Goal: Task Accomplishment & Management: Manage account settings

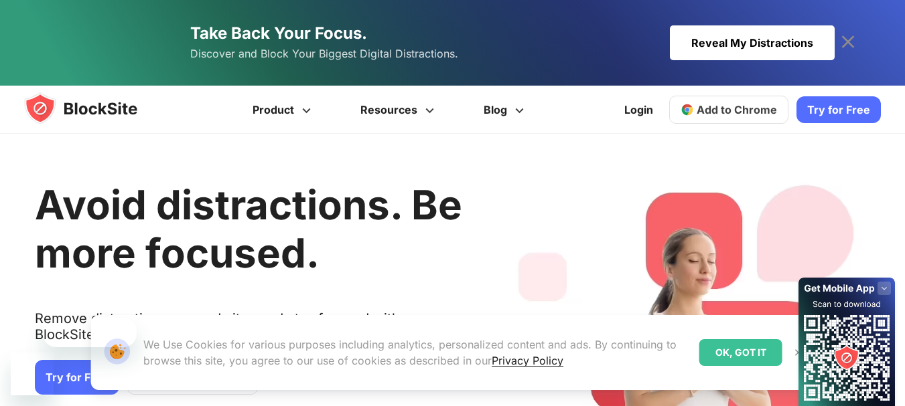
click at [759, 357] on div "OK, GOT IT" at bounding box center [740, 353] width 83 height 27
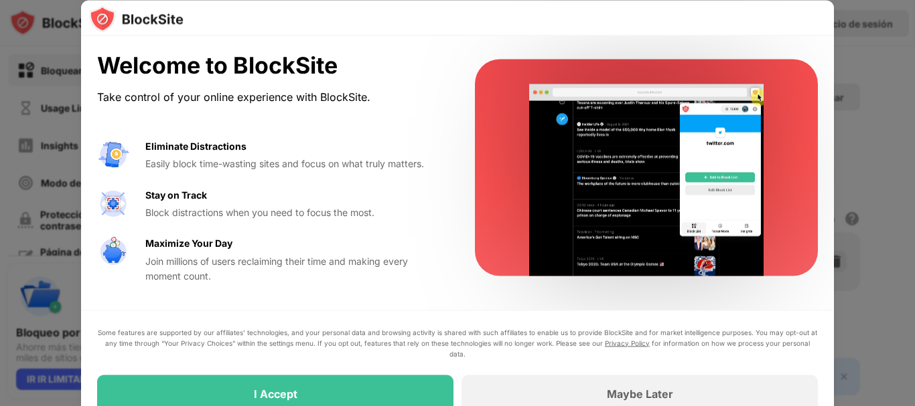
click at [870, 149] on div at bounding box center [457, 203] width 915 height 406
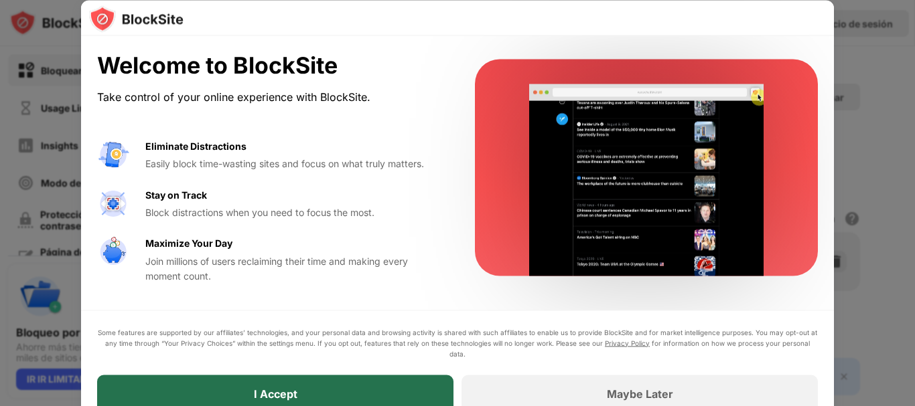
click at [388, 390] on div "I Accept" at bounding box center [275, 394] width 356 height 38
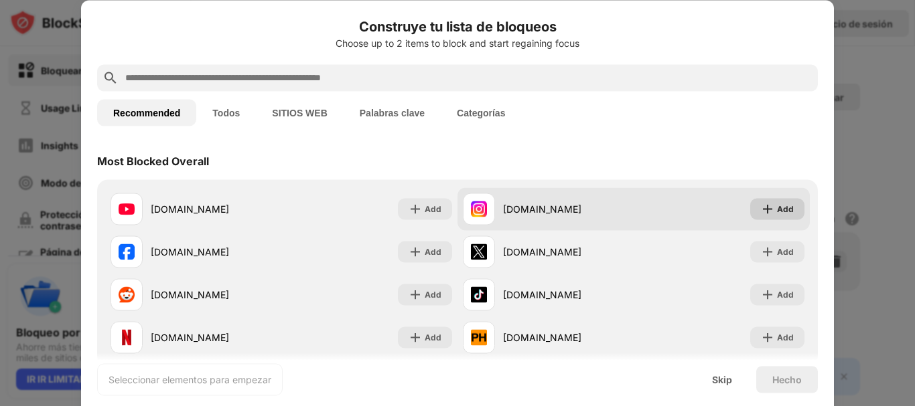
click at [777, 214] on div "Add" at bounding box center [785, 208] width 17 height 13
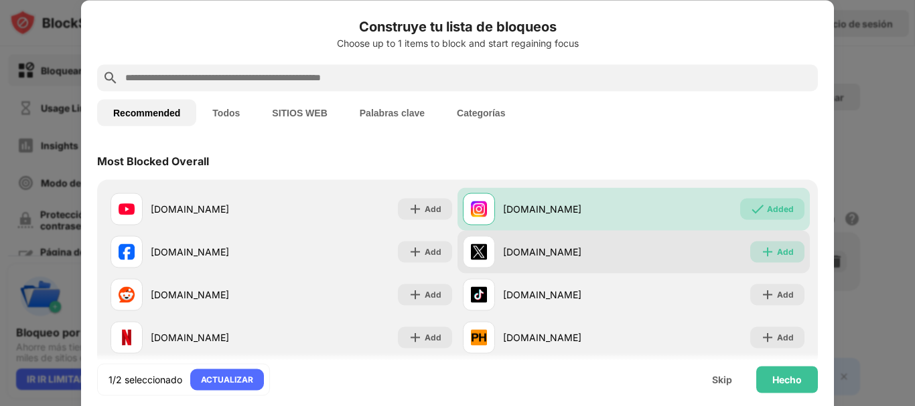
click at [777, 254] on div "Add" at bounding box center [785, 251] width 17 height 13
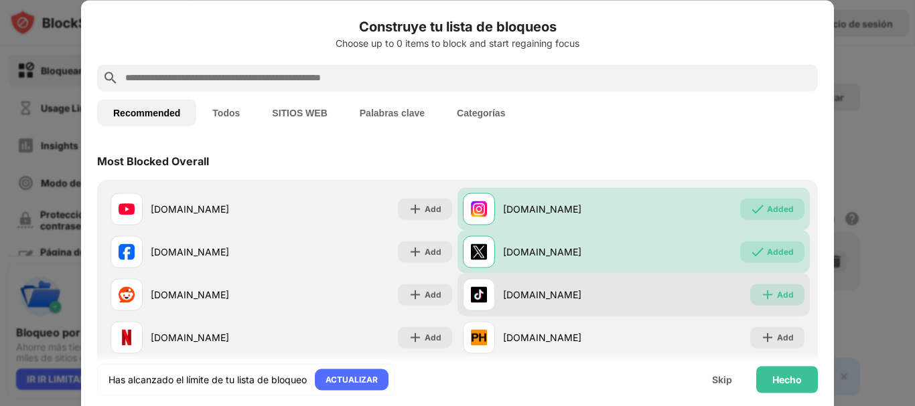
click at [777, 291] on div "Add" at bounding box center [785, 294] width 17 height 13
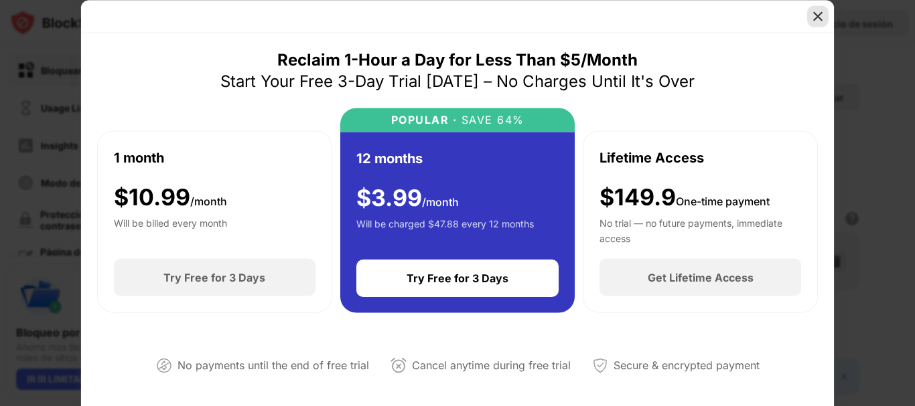
click at [816, 19] on img at bounding box center [817, 15] width 13 height 13
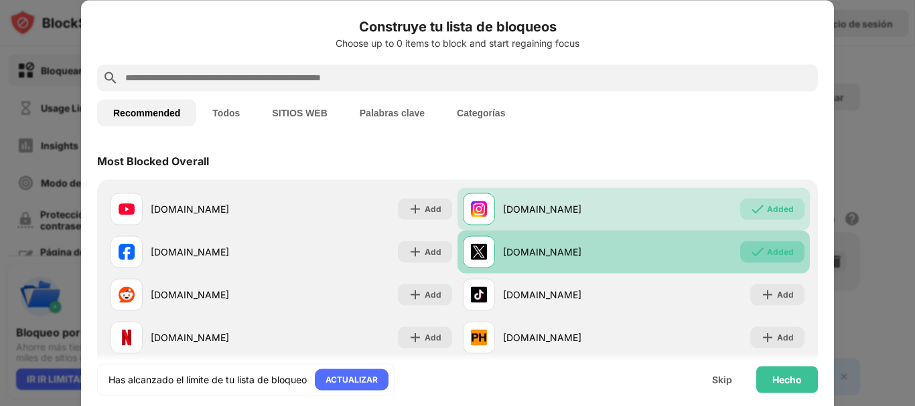
click at [771, 247] on div "Added" at bounding box center [780, 251] width 27 height 13
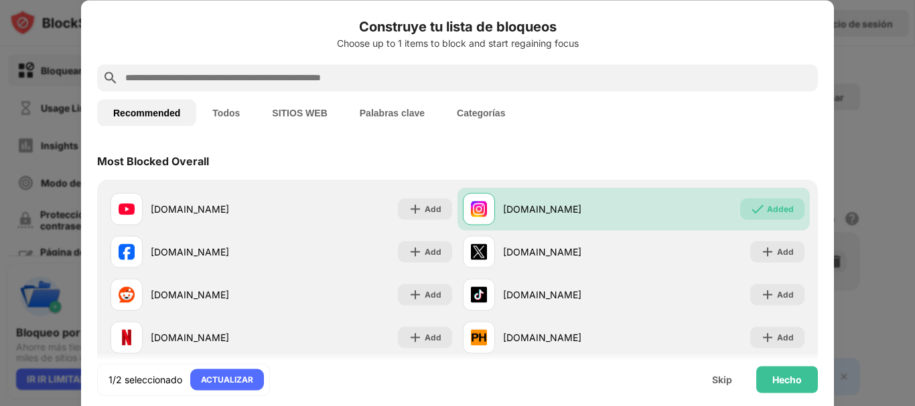
click at [464, 80] on input "text" at bounding box center [468, 78] width 688 height 16
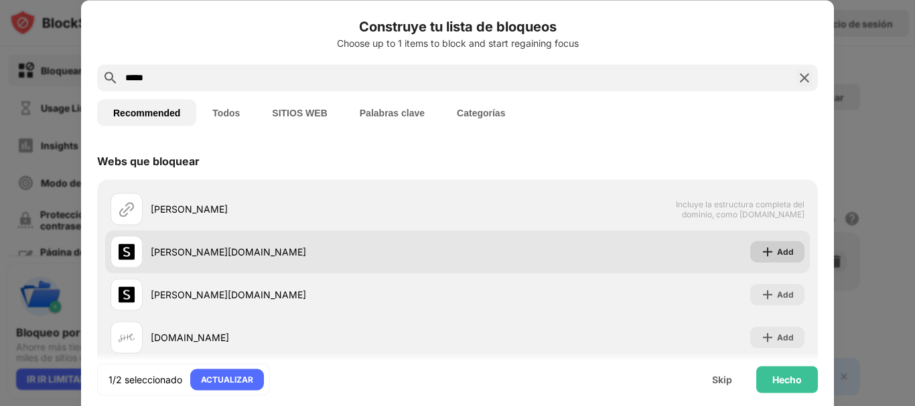
type input "*****"
click at [761, 250] on img at bounding box center [767, 251] width 13 height 13
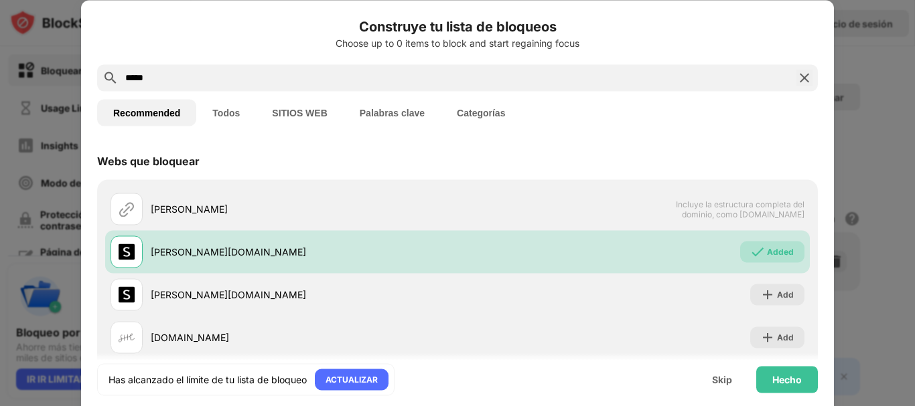
click at [228, 105] on button "Todos" at bounding box center [226, 112] width 60 height 27
click at [796, 74] on img at bounding box center [804, 78] width 16 height 16
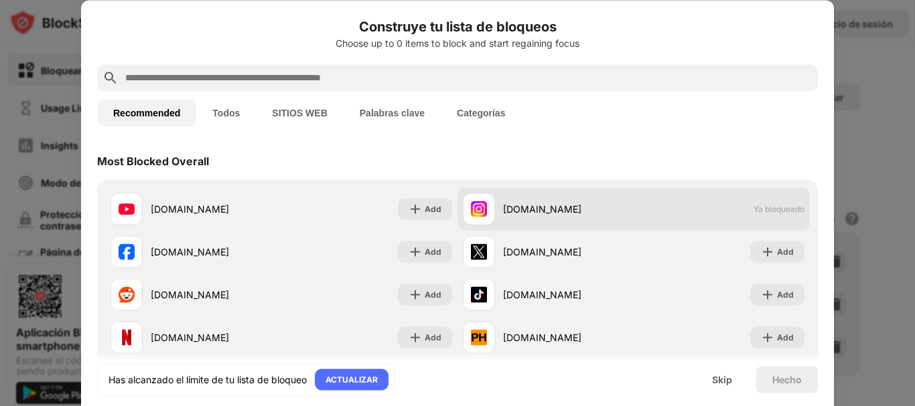
click at [755, 210] on span "Ya bloqueado" at bounding box center [778, 209] width 51 height 10
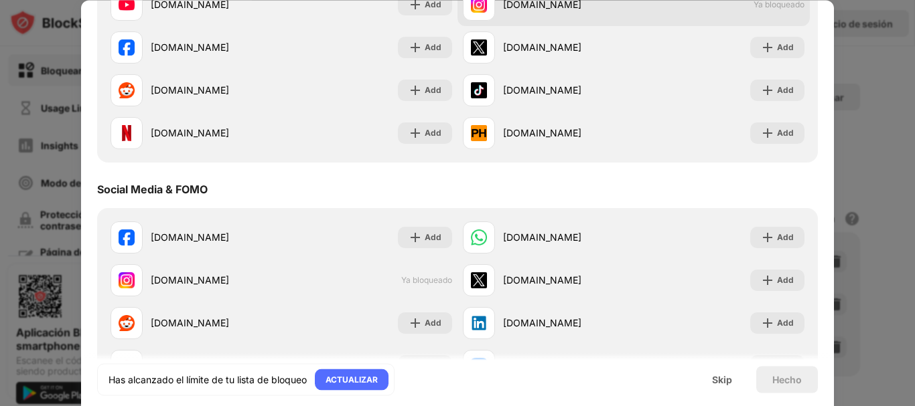
scroll to position [205, 0]
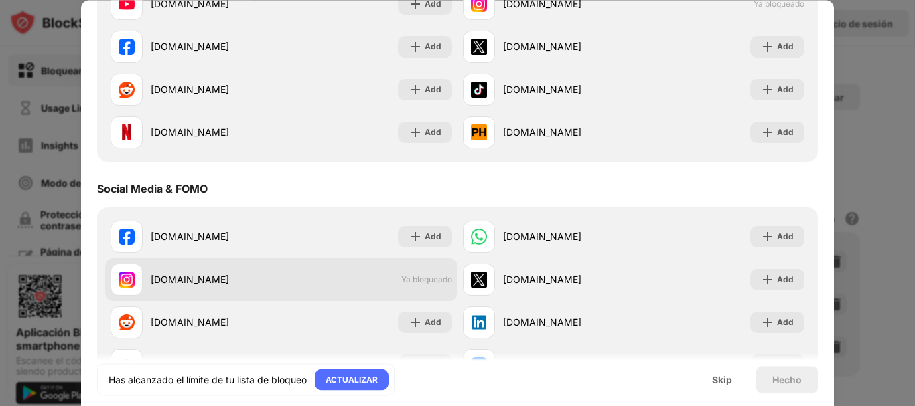
click at [425, 282] on span "Ya bloqueado" at bounding box center [426, 280] width 51 height 10
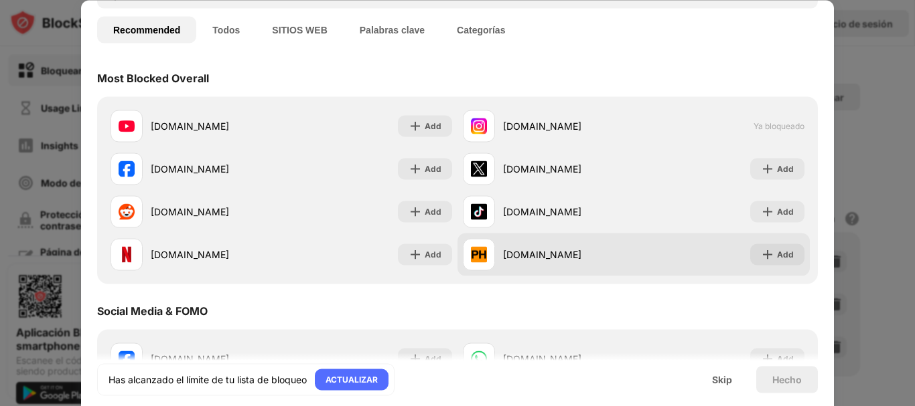
scroll to position [82, 0]
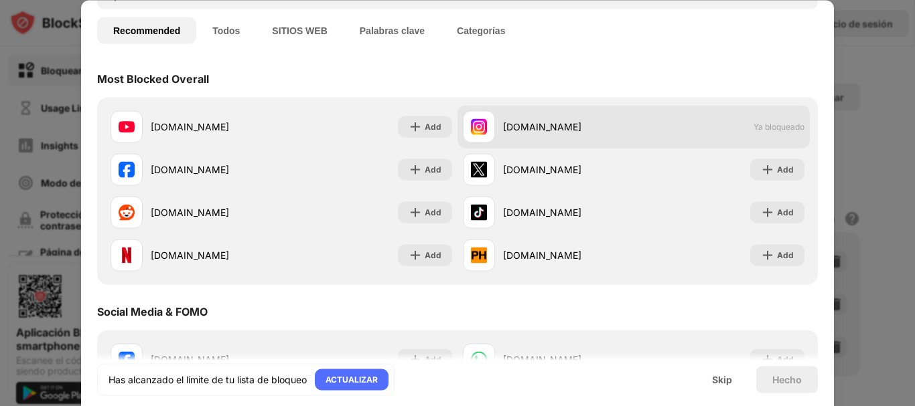
click at [759, 130] on span "Ya bloqueado" at bounding box center [778, 127] width 51 height 10
click at [539, 129] on div "instagram.com" at bounding box center [568, 127] width 131 height 14
drag, startPoint x: 750, startPoint y: 118, endPoint x: 773, endPoint y: 127, distance: 24.4
click at [773, 127] on span "Ya bloqueado" at bounding box center [778, 127] width 51 height 10
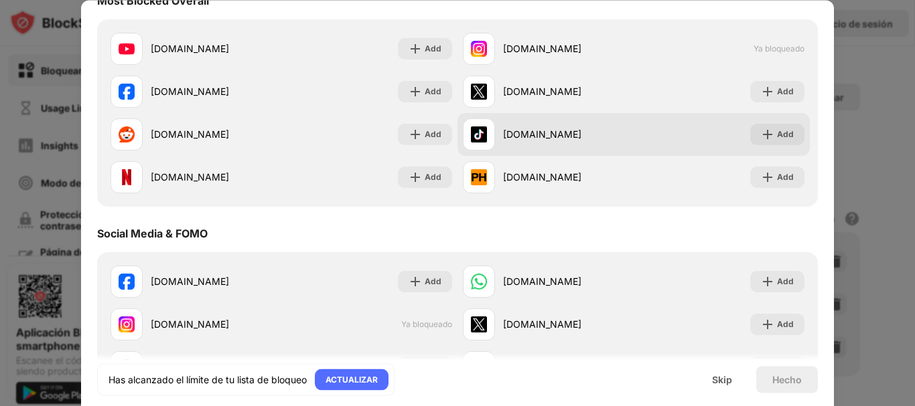
scroll to position [104, 0]
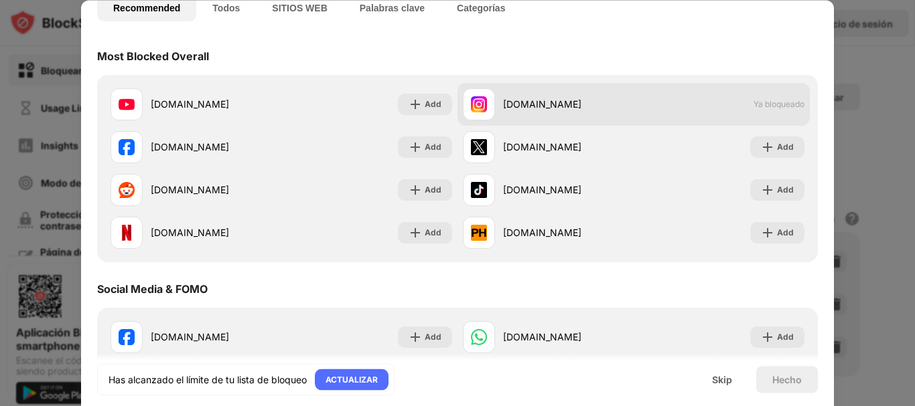
click at [767, 109] on span "Ya bloqueado" at bounding box center [778, 105] width 51 height 10
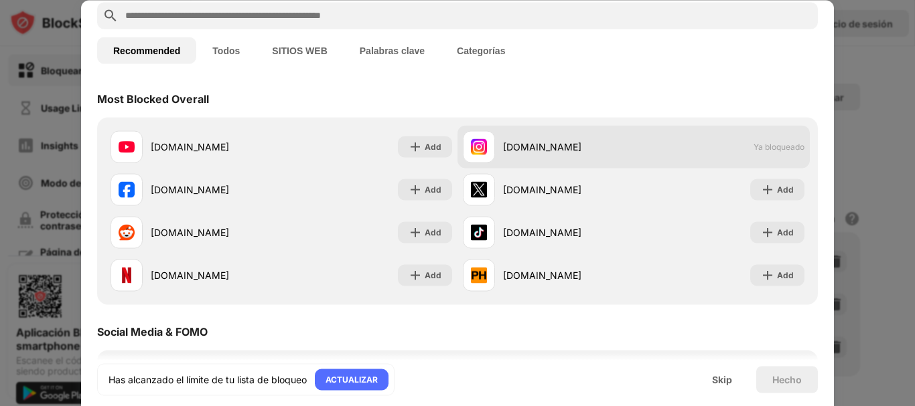
scroll to position [0, 0]
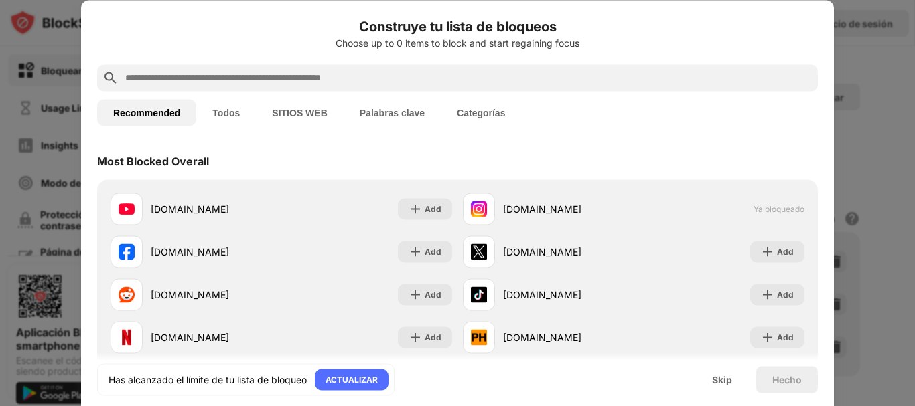
click at [617, 75] on input "text" at bounding box center [468, 78] width 688 height 16
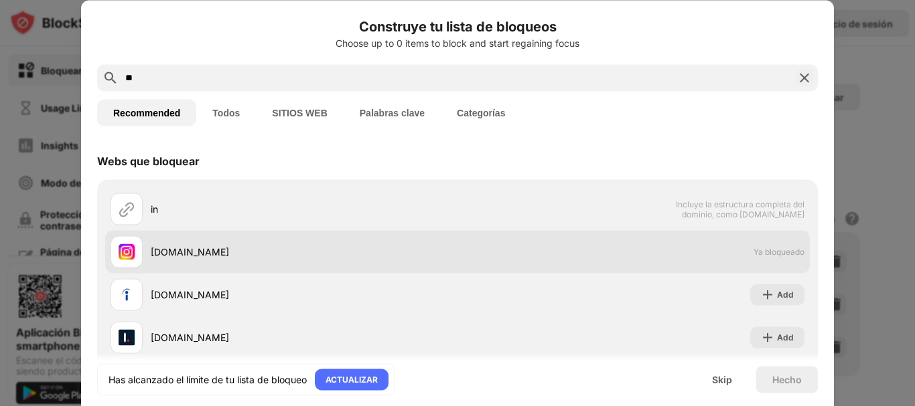
type input "**"
click at [561, 257] on div "instagram.com Ya bloqueado" at bounding box center [457, 251] width 704 height 43
drag, startPoint x: 561, startPoint y: 257, endPoint x: 523, endPoint y: 263, distance: 38.6
click at [523, 263] on div "instagram.com Ya bloqueado" at bounding box center [457, 251] width 704 height 43
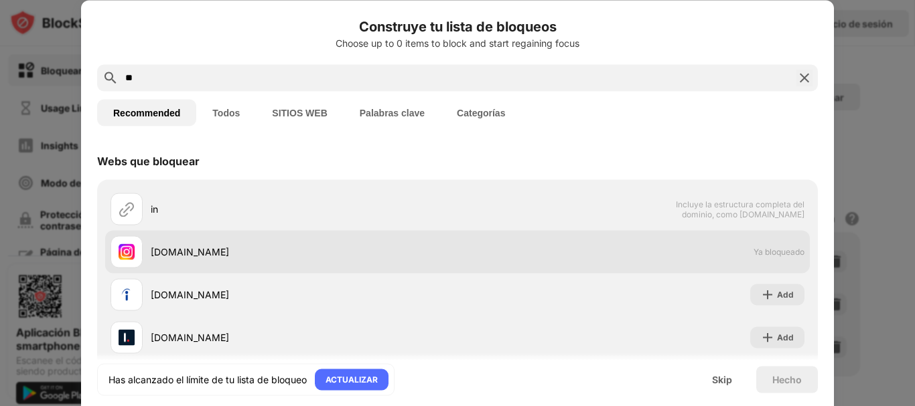
click at [523, 263] on div "instagram.com Ya bloqueado" at bounding box center [457, 251] width 704 height 43
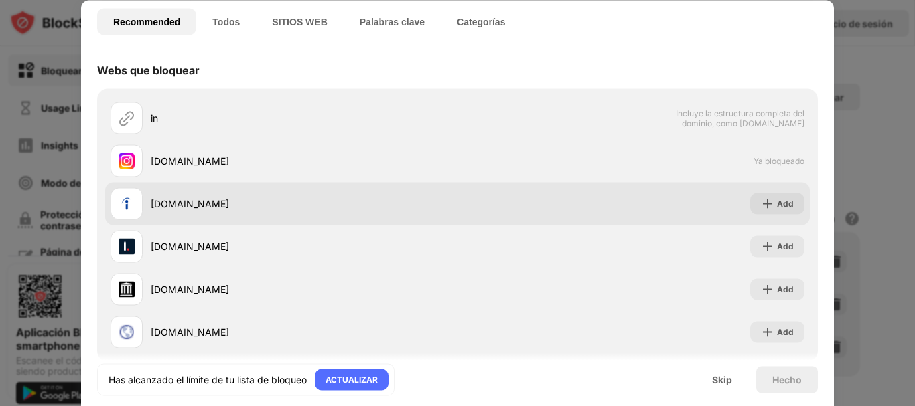
scroll to position [91, 0]
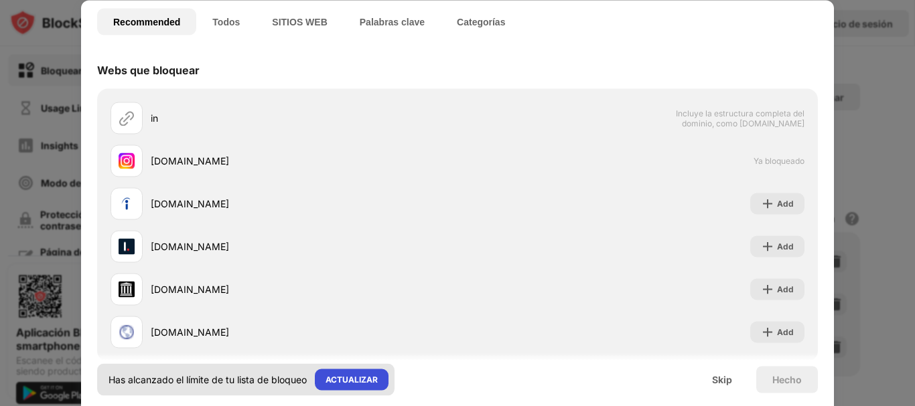
click at [375, 378] on div "ACTUALIZAR" at bounding box center [351, 379] width 52 height 13
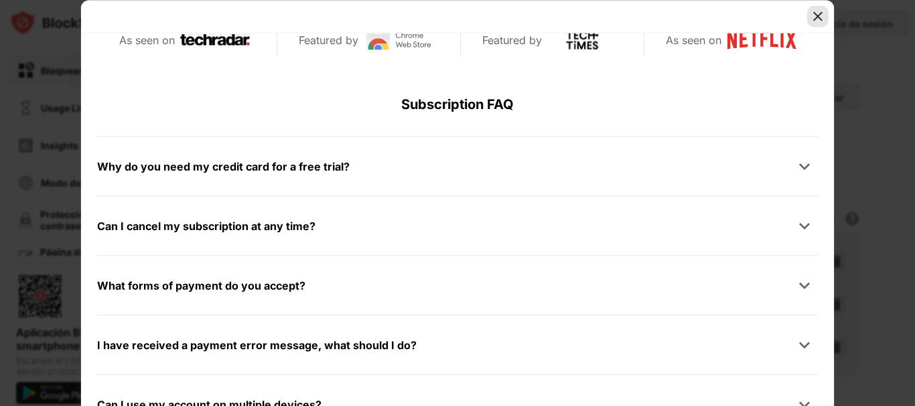
scroll to position [632, 0]
click at [822, 13] on img at bounding box center [817, 15] width 13 height 13
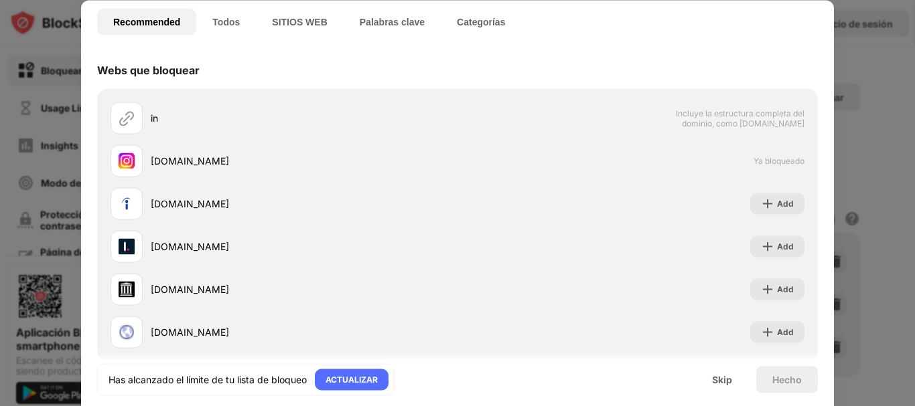
click at [822, 13] on img at bounding box center [817, 15] width 13 height 13
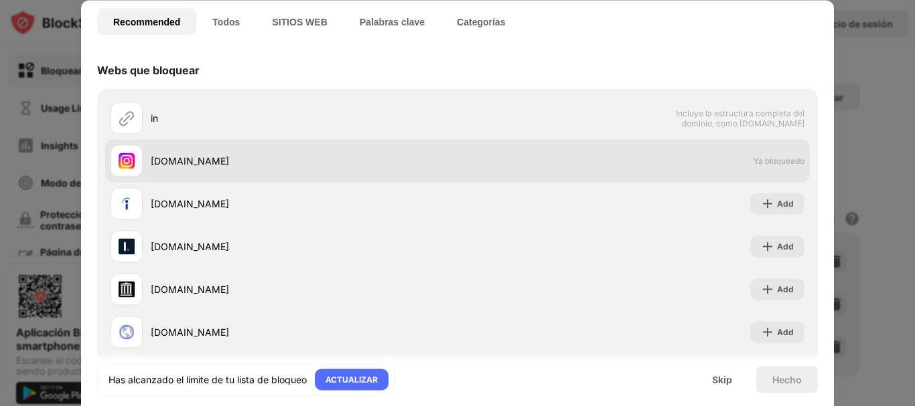
click at [467, 167] on div "instagram.com Ya bloqueado" at bounding box center [457, 160] width 704 height 43
click at [753, 163] on span "Ya bloqueado" at bounding box center [778, 161] width 51 height 10
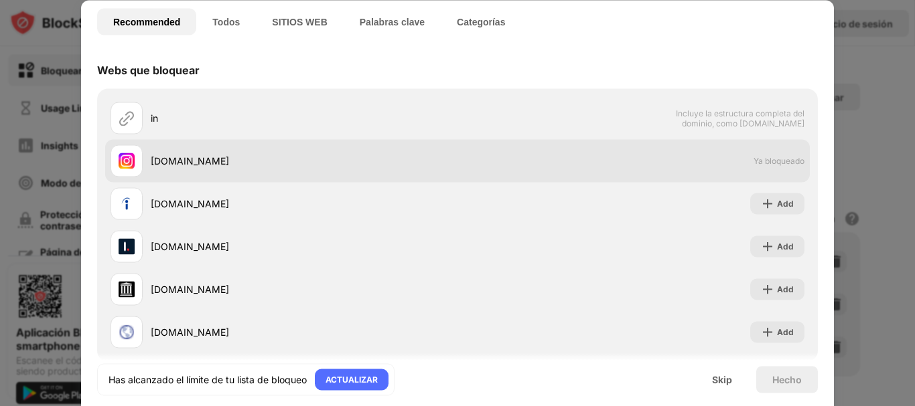
click at [753, 163] on span "Ya bloqueado" at bounding box center [778, 161] width 51 height 10
click at [125, 165] on img at bounding box center [127, 161] width 16 height 16
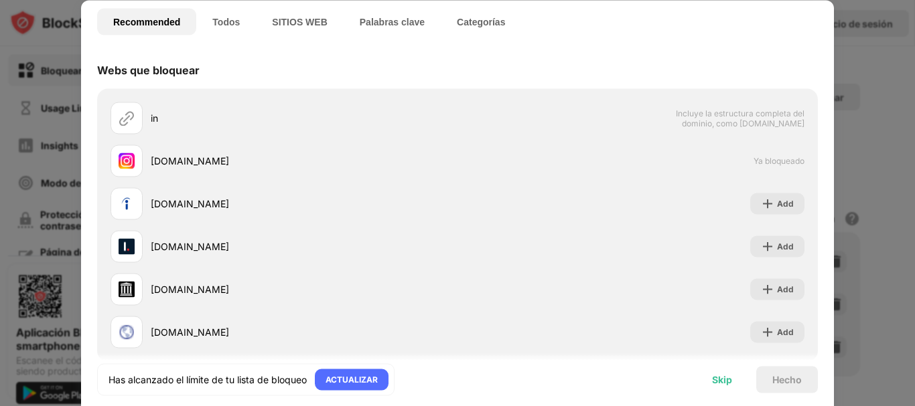
click at [718, 384] on div "Skip" at bounding box center [722, 379] width 20 height 11
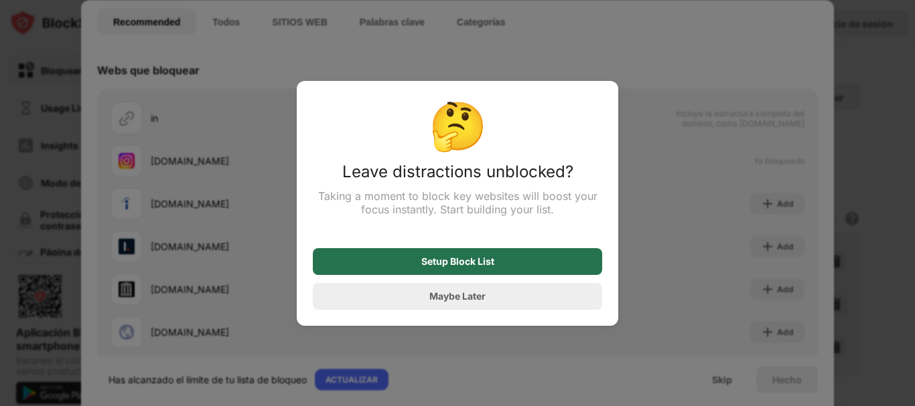
click at [496, 275] on div "Setup Block List" at bounding box center [457, 261] width 289 height 27
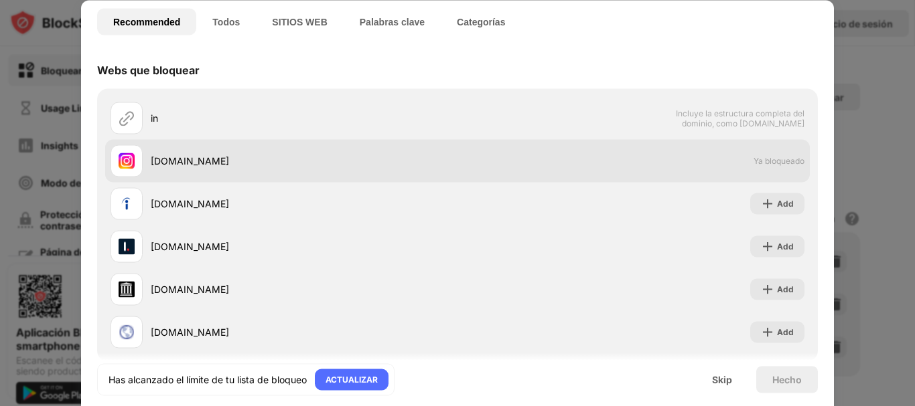
click at [786, 155] on div "instagram.com Ya bloqueado" at bounding box center [457, 160] width 704 height 43
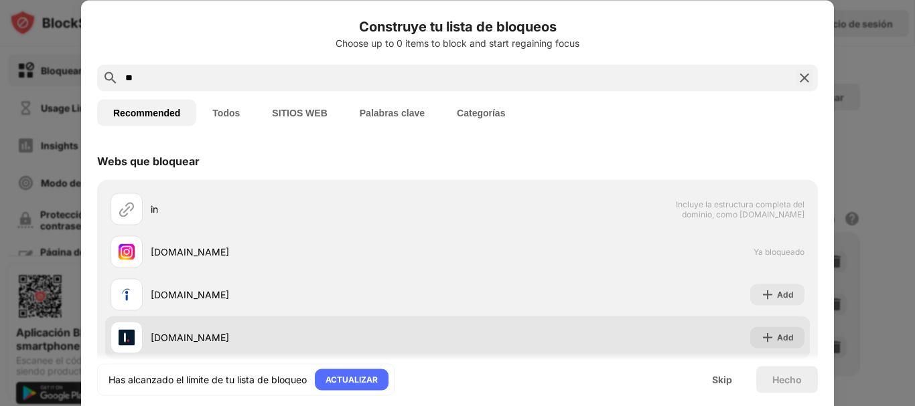
scroll to position [91, 0]
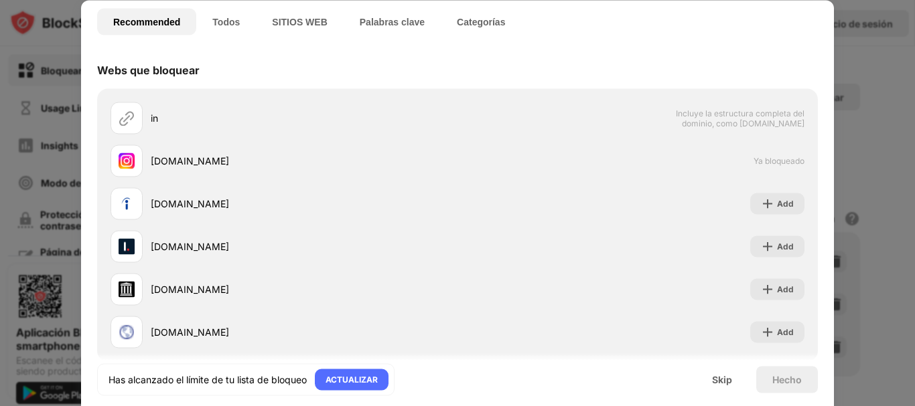
click at [224, 16] on button "Todos" at bounding box center [226, 21] width 60 height 27
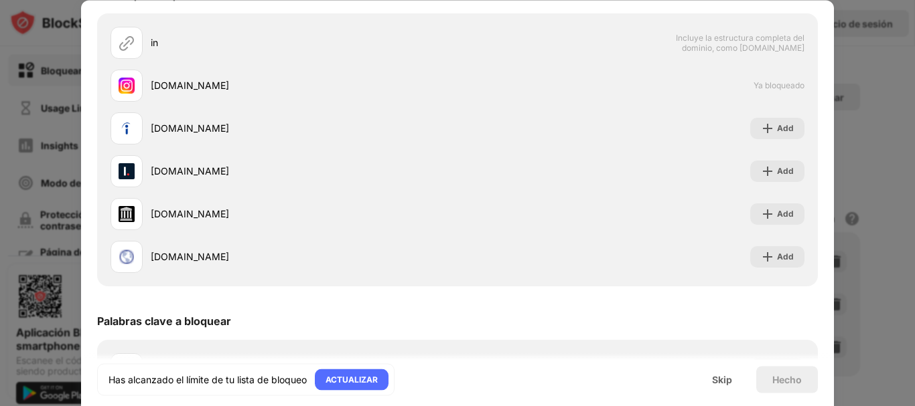
scroll to position [514, 0]
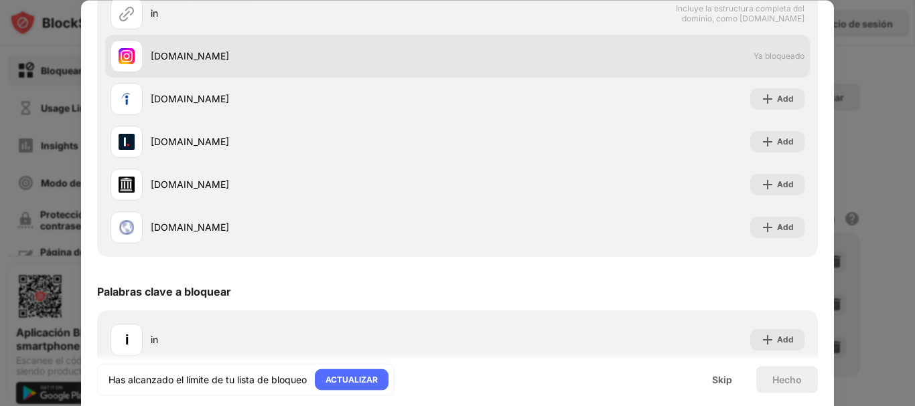
click at [757, 62] on div "instagram.com Ya bloqueado" at bounding box center [457, 56] width 704 height 43
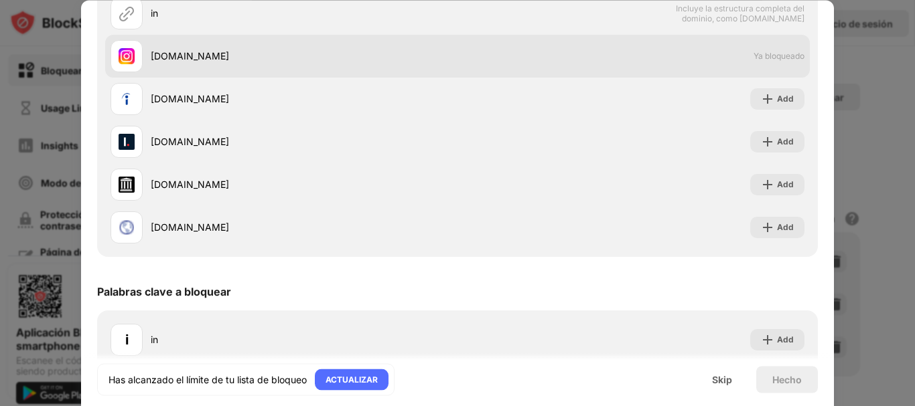
click at [757, 62] on div "instagram.com Ya bloqueado" at bounding box center [457, 56] width 704 height 43
click at [777, 54] on span "Ya bloqueado" at bounding box center [778, 57] width 51 height 10
click at [769, 71] on div "instagram.com Ya bloqueado" at bounding box center [457, 56] width 704 height 43
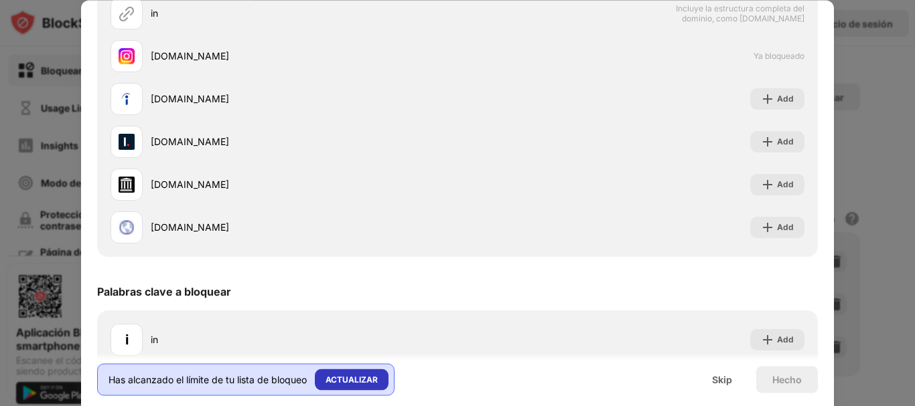
click at [362, 380] on div "ACTUALIZAR" at bounding box center [351, 379] width 52 height 13
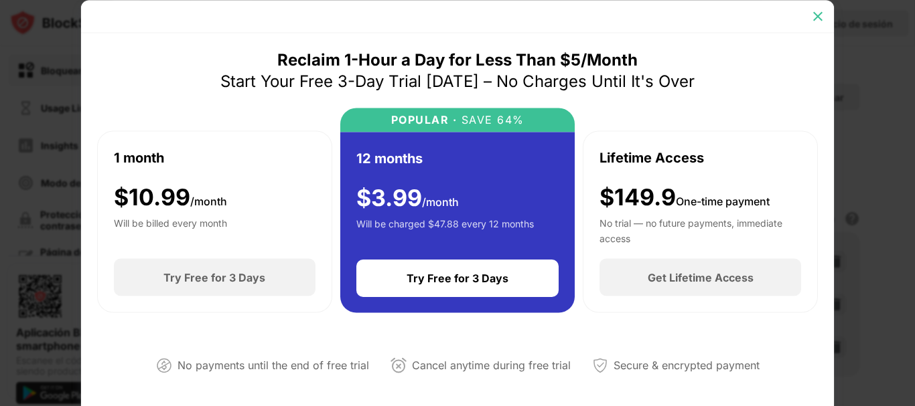
click at [820, 9] on div at bounding box center [817, 15] width 21 height 21
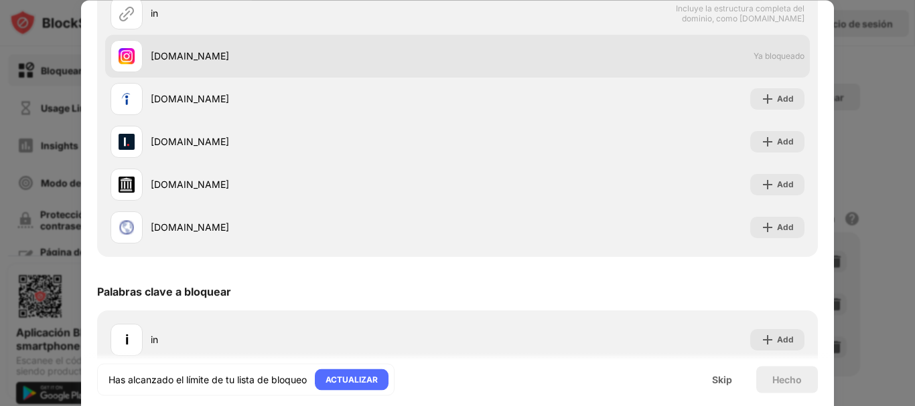
click at [188, 56] on div "instagram.com" at bounding box center [304, 57] width 307 height 14
click at [127, 53] on img at bounding box center [127, 56] width 16 height 16
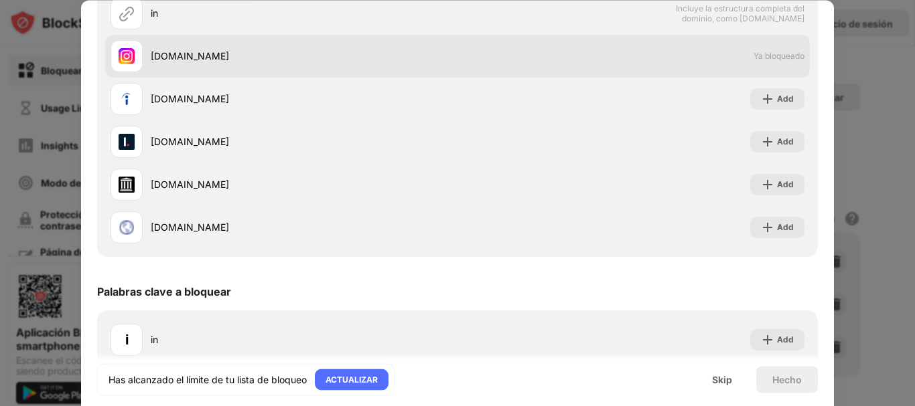
click at [127, 53] on img at bounding box center [127, 56] width 16 height 16
click at [766, 62] on div "instagram.com Ya bloqueado" at bounding box center [457, 56] width 704 height 43
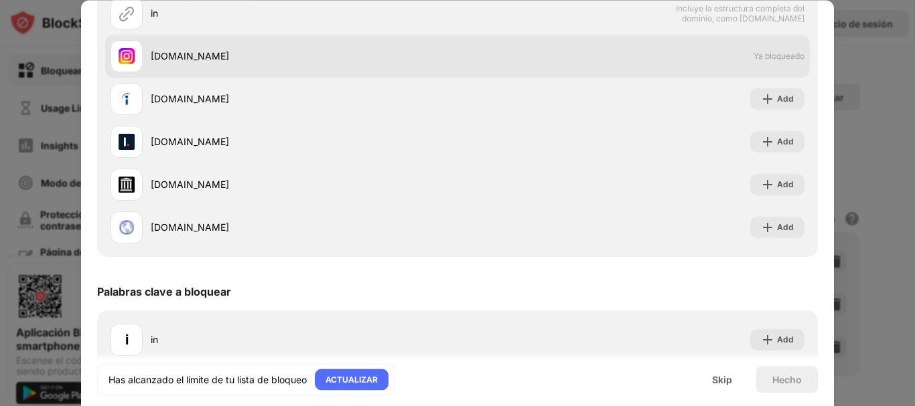
click at [766, 62] on div "instagram.com Ya bloqueado" at bounding box center [457, 56] width 704 height 43
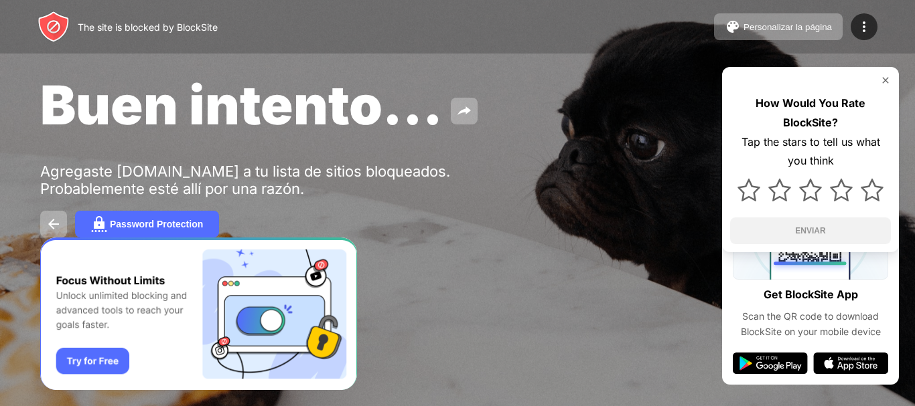
click at [885, 80] on img at bounding box center [885, 80] width 11 height 11
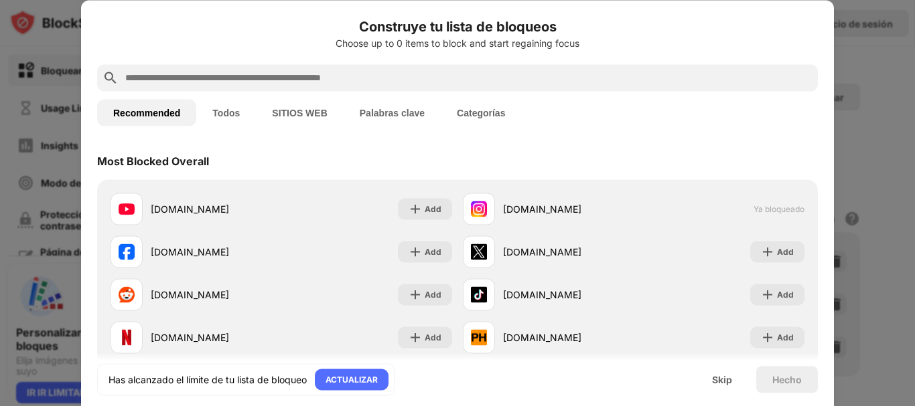
click at [524, 76] on input "text" at bounding box center [468, 78] width 688 height 16
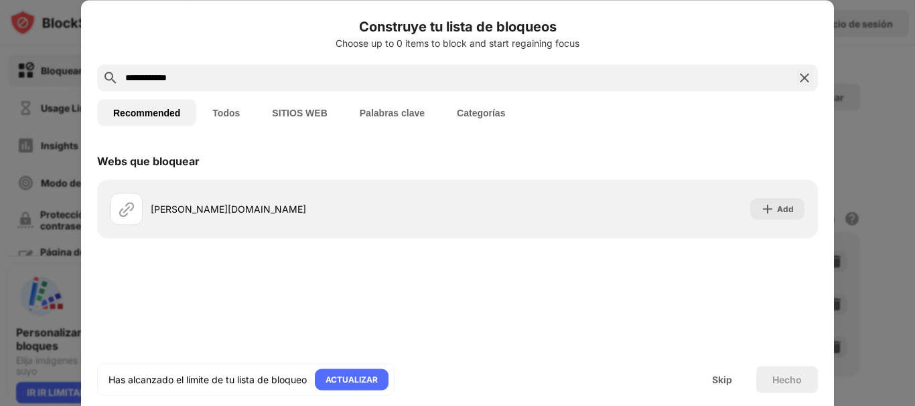
type input "**********"
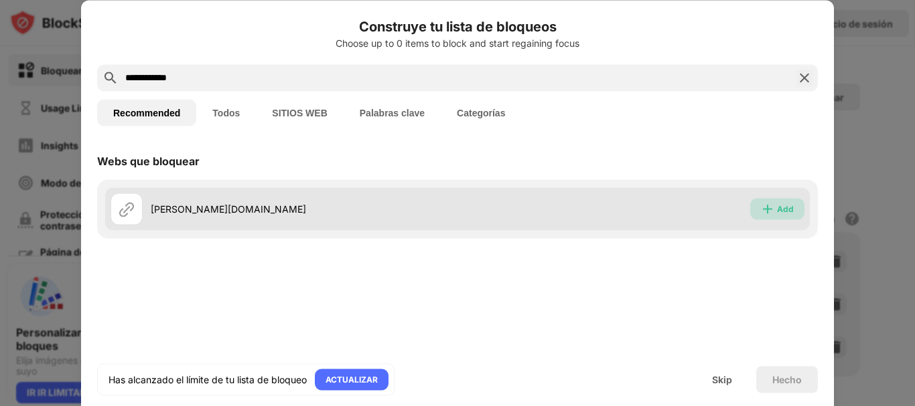
click at [775, 205] on div "Add" at bounding box center [777, 208] width 54 height 21
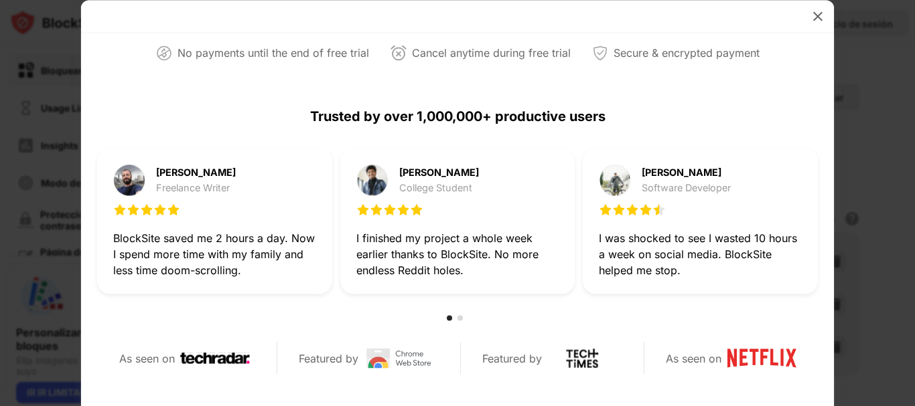
scroll to position [637, 0]
